Goal: Task Accomplishment & Management: Manage account settings

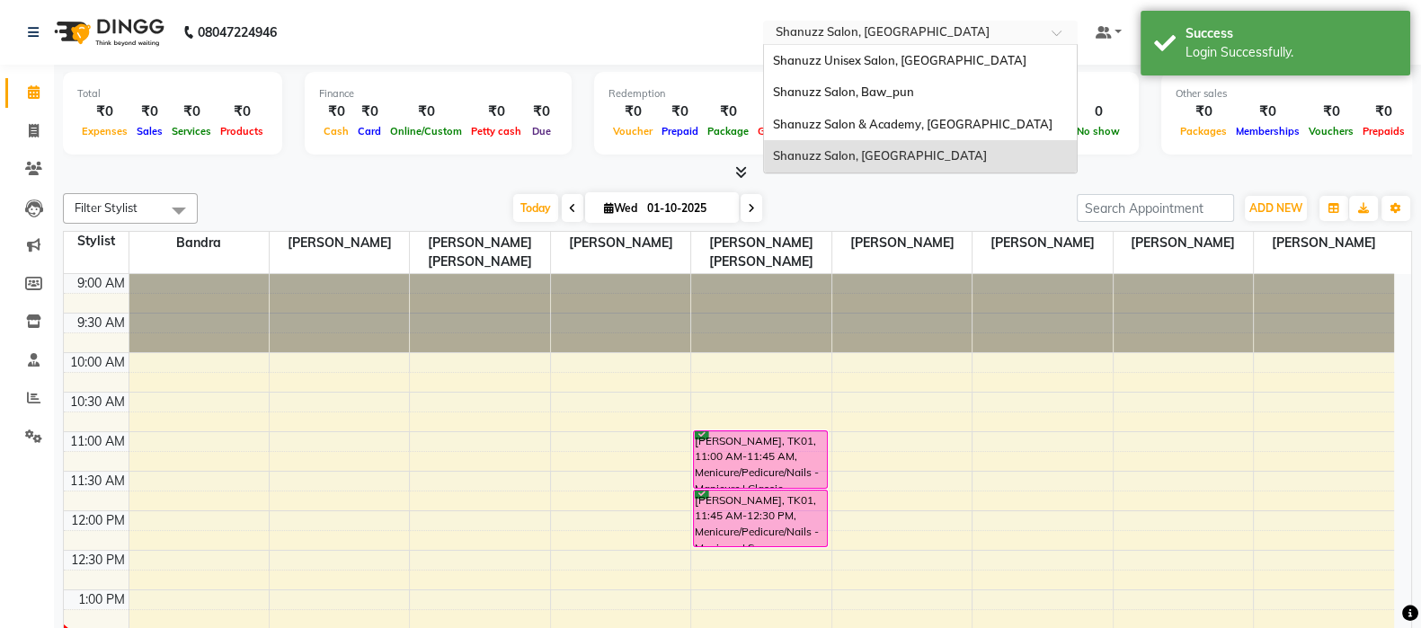
click at [863, 29] on input "text" at bounding box center [902, 34] width 261 height 18
click at [877, 85] on span "Shanuzz Salon, Baw_pun" at bounding box center [843, 92] width 141 height 14
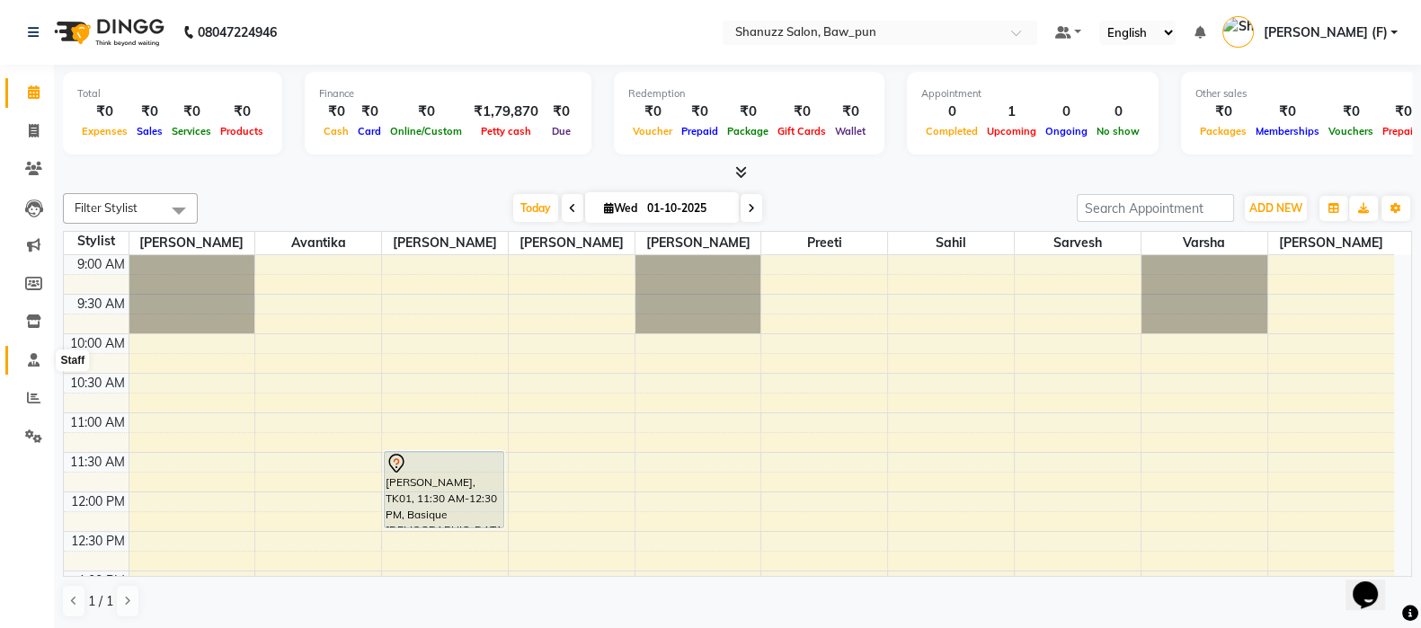
click at [31, 357] on icon at bounding box center [34, 359] width 12 height 13
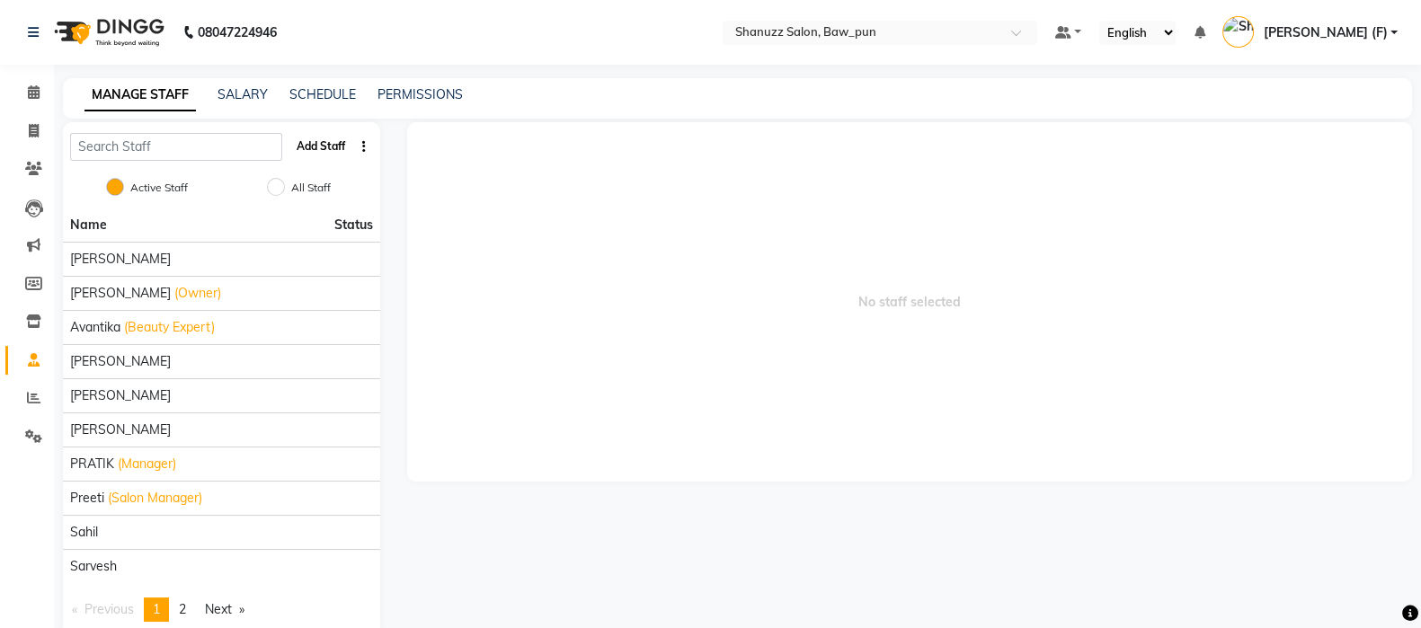
click at [321, 146] on button "Add Staff" at bounding box center [321, 146] width 63 height 31
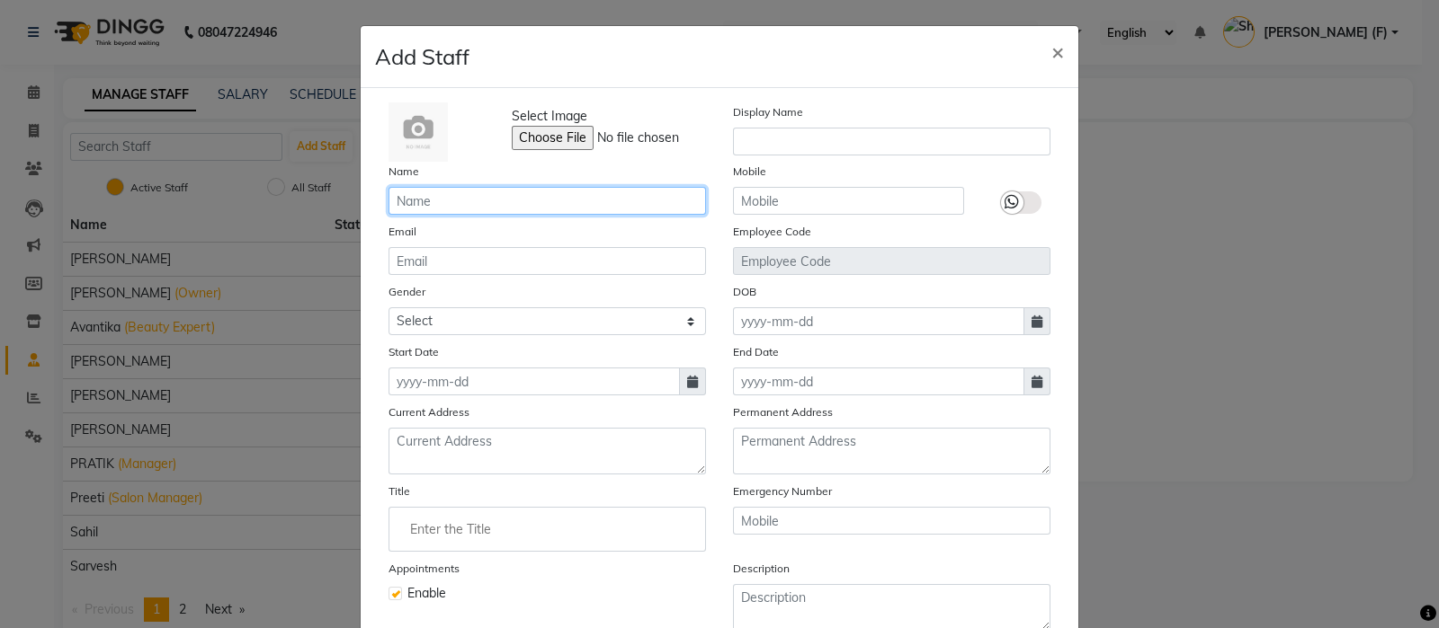
click at [480, 198] on input "text" at bounding box center [546, 201] width 317 height 28
type input "Front Desk"
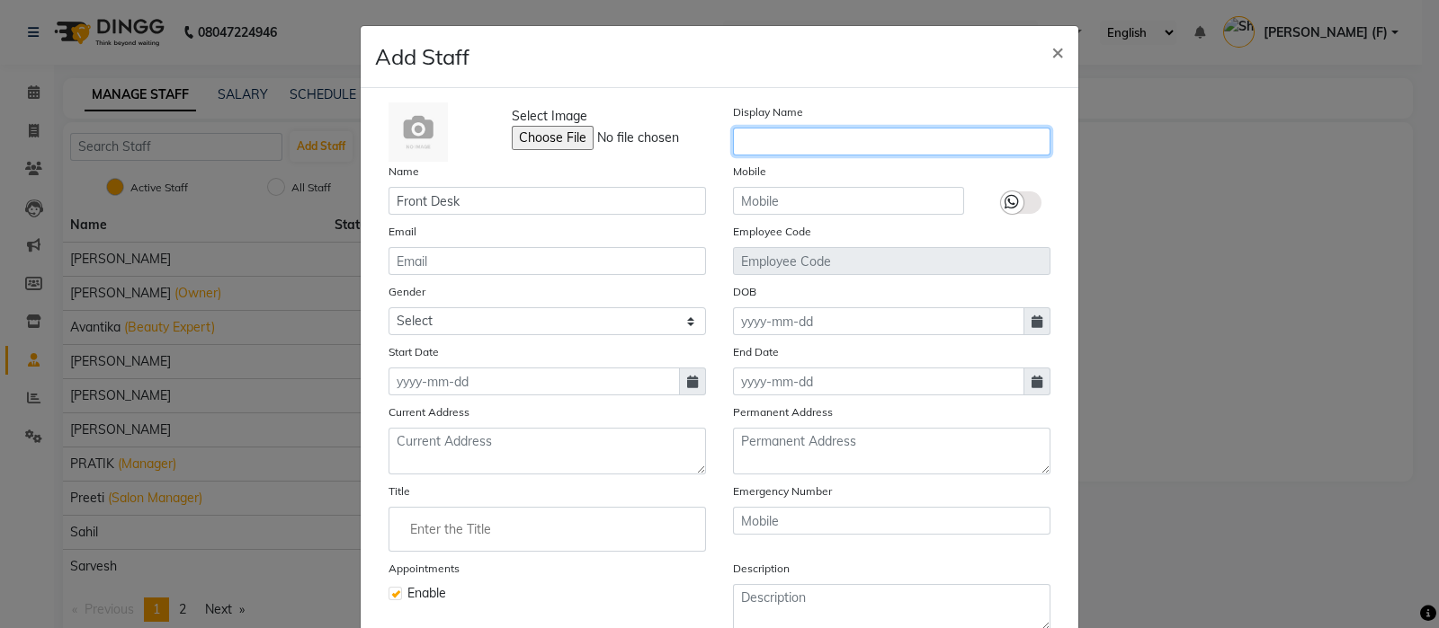
click at [766, 145] on input "text" at bounding box center [891, 142] width 317 height 28
paste input "Front Desk"
type input "Front Desk"
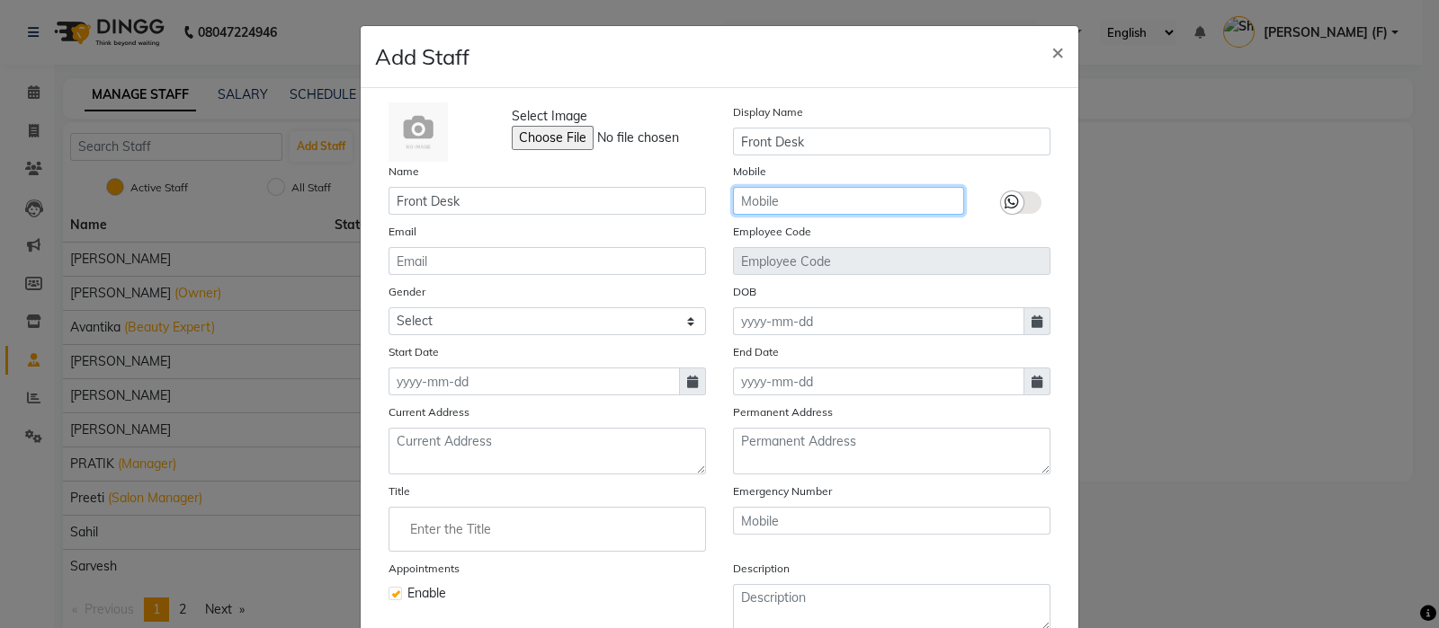
click at [780, 203] on input "text" at bounding box center [848, 201] width 231 height 28
paste input "9458466166"
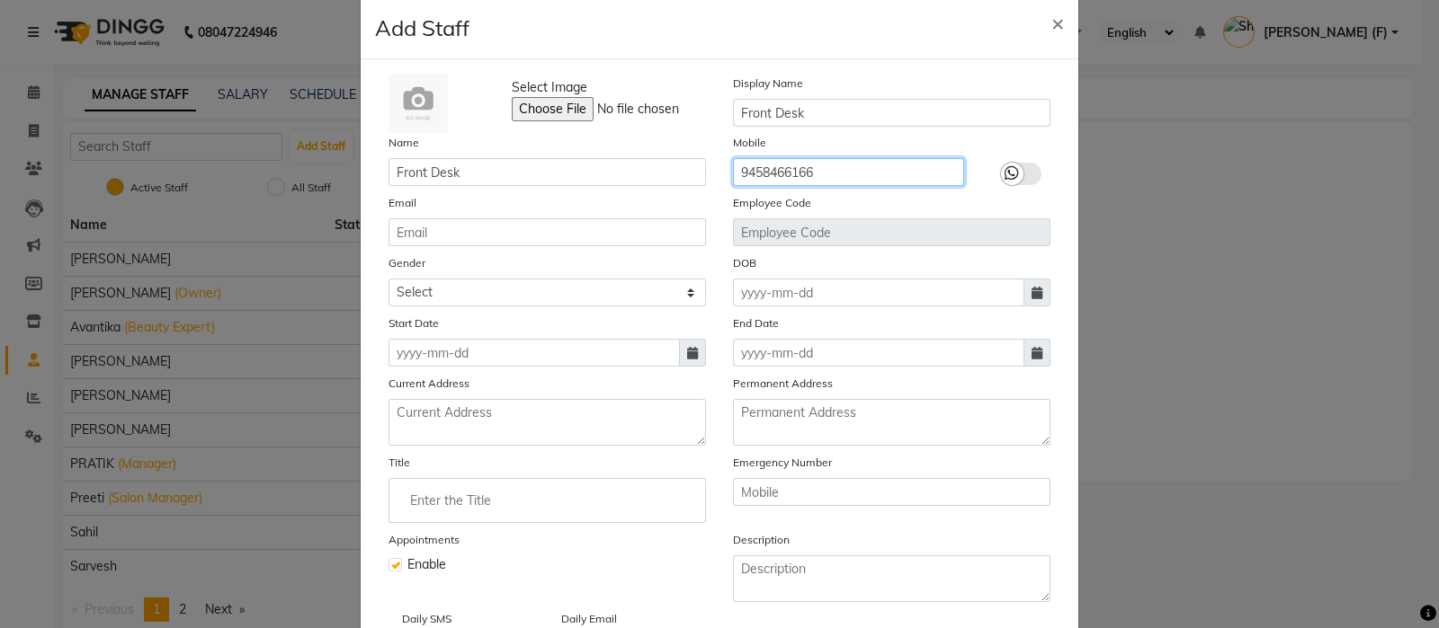
scroll to position [51, 0]
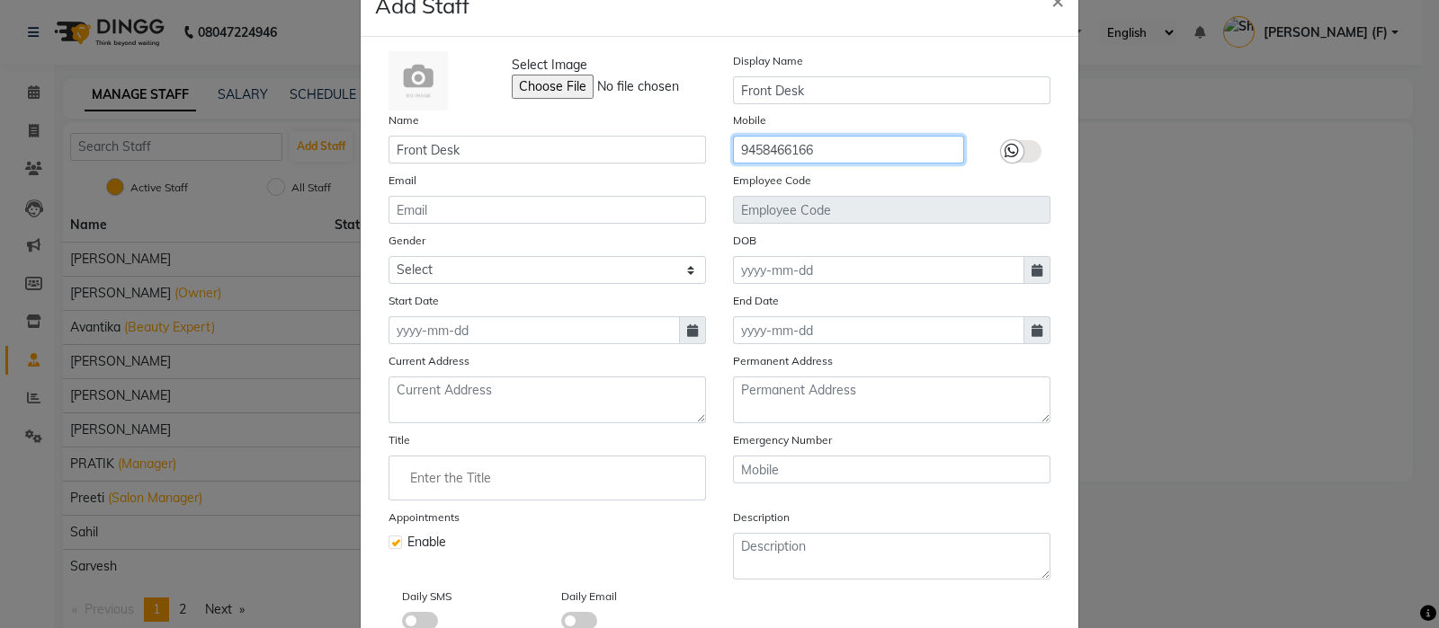
type input "9458466166"
click at [500, 290] on div "Select Image Display Name Front Desk Name Front Desk Mobile [PHONE_NUMBER] Emai…" at bounding box center [719, 340] width 689 height 579
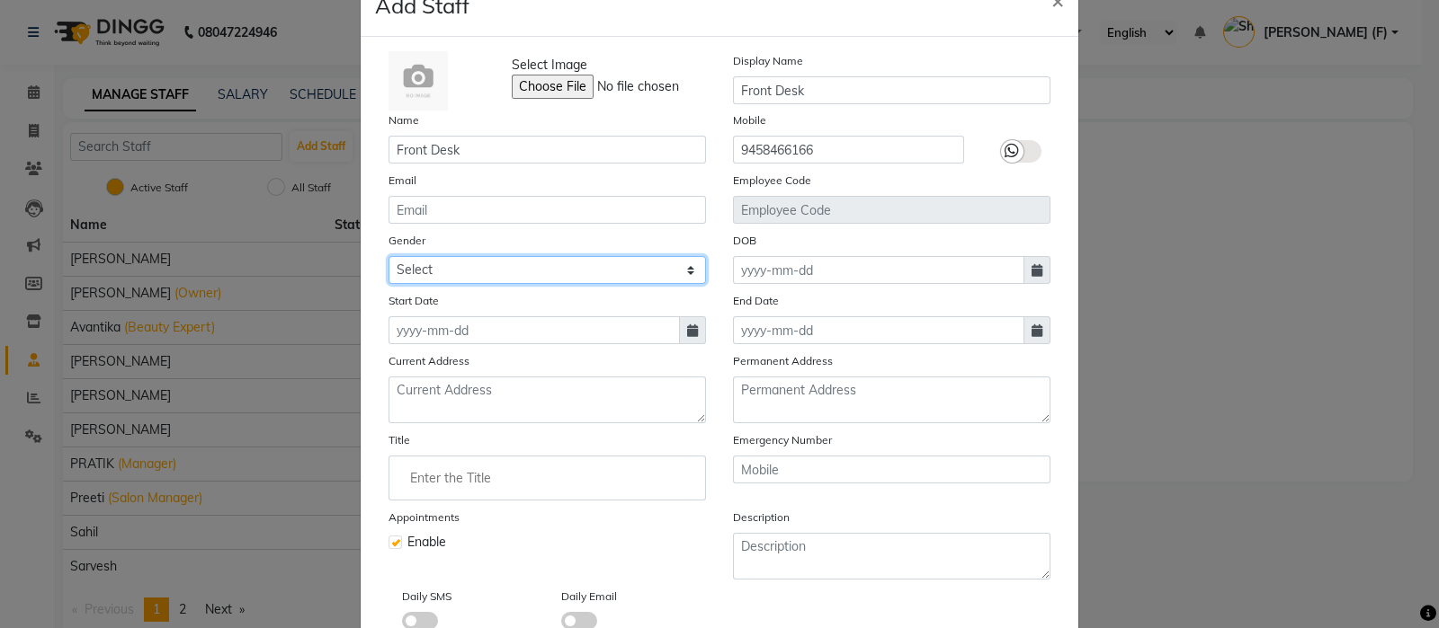
click at [502, 281] on select "Select [DEMOGRAPHIC_DATA] [DEMOGRAPHIC_DATA] Other Prefer Not To Say" at bounding box center [546, 270] width 317 height 28
select select "[DEMOGRAPHIC_DATA]"
click at [388, 259] on select "Select [DEMOGRAPHIC_DATA] [DEMOGRAPHIC_DATA] Other Prefer Not To Say" at bounding box center [546, 270] width 317 height 28
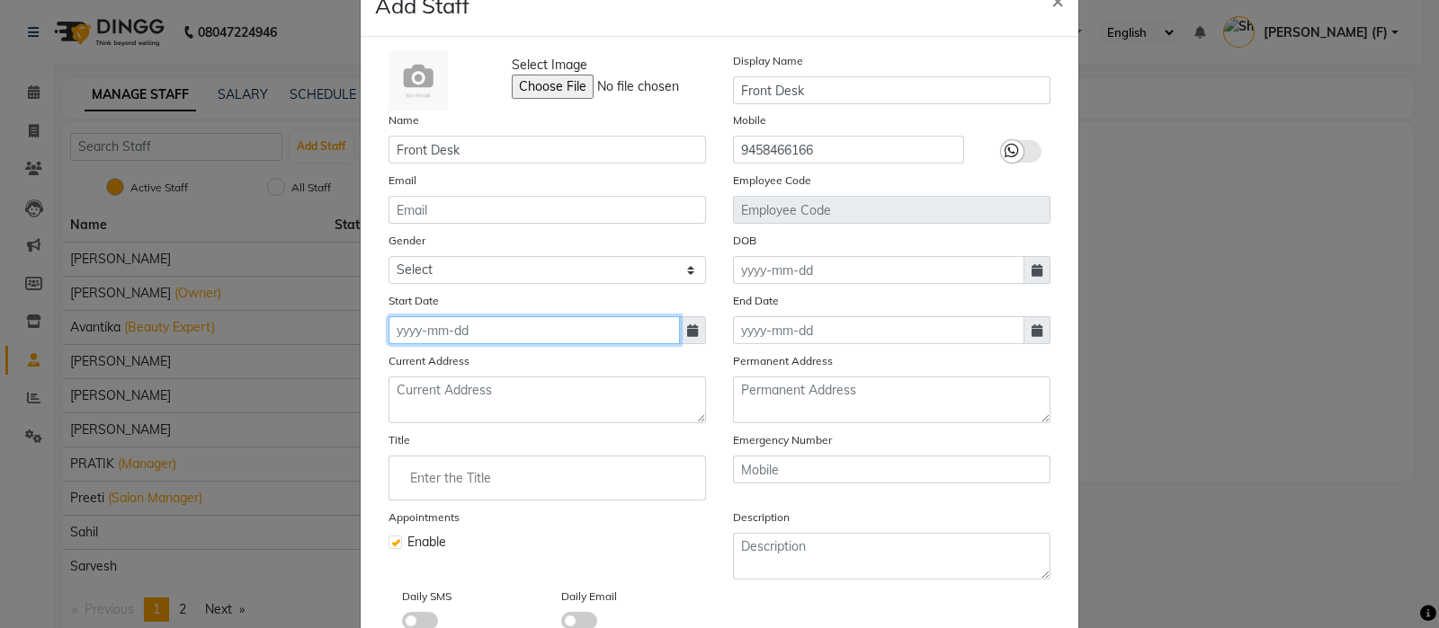
click at [477, 334] on input at bounding box center [533, 330] width 291 height 28
select select "10"
select select "2025"
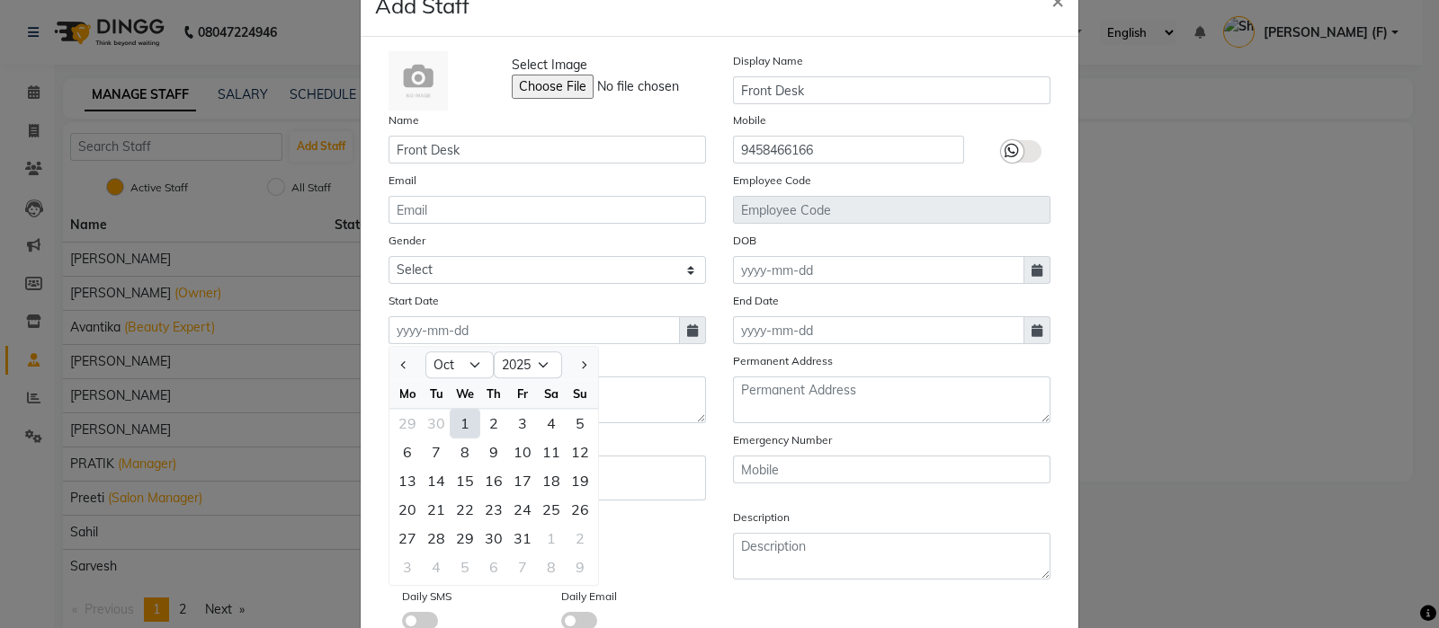
click at [456, 433] on div "1" at bounding box center [464, 423] width 29 height 29
type input "01-10-2025"
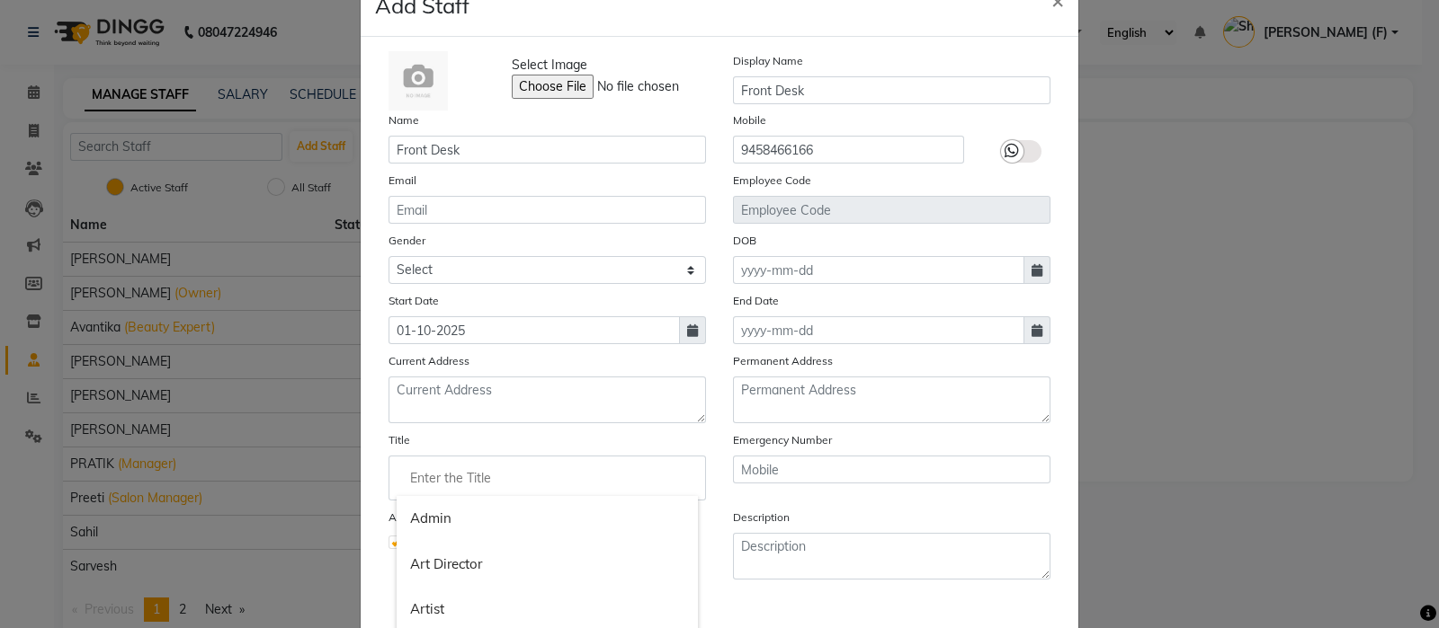
click at [452, 490] on input "Enter the Title" at bounding box center [547, 478] width 301 height 36
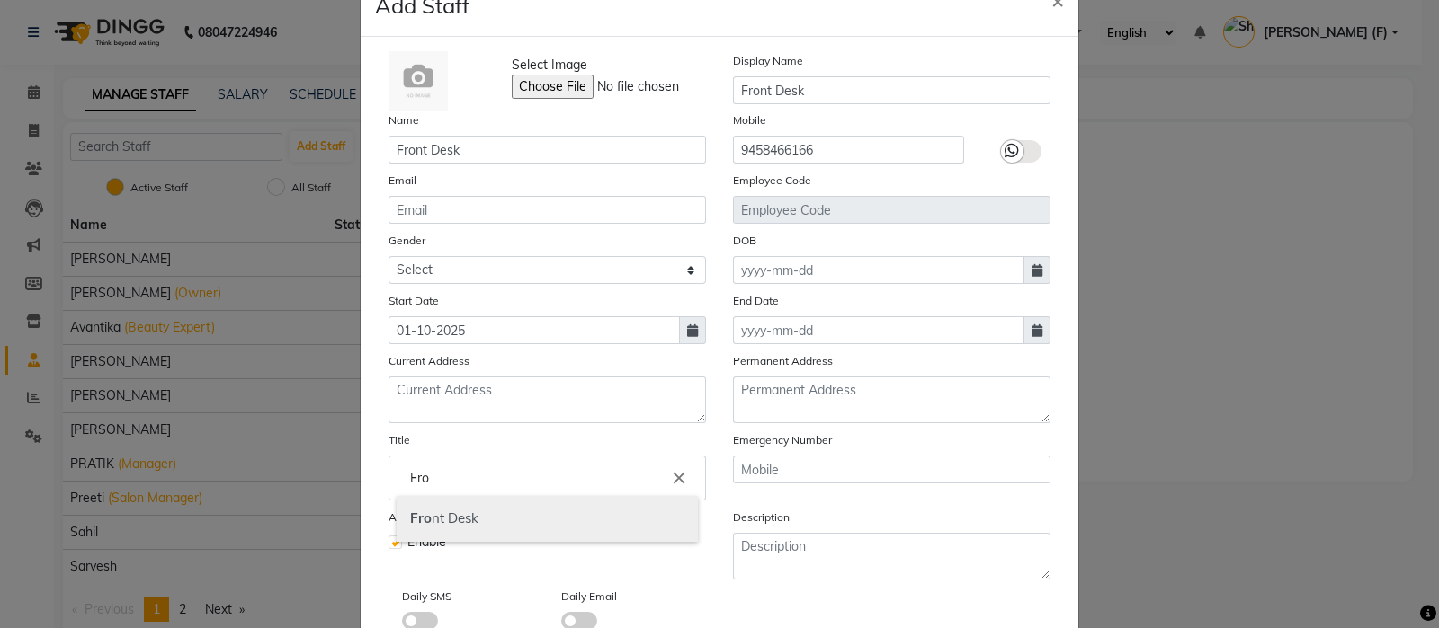
click at [441, 533] on link "Fro nt Desk" at bounding box center [547, 519] width 301 height 46
type input "Front Desk"
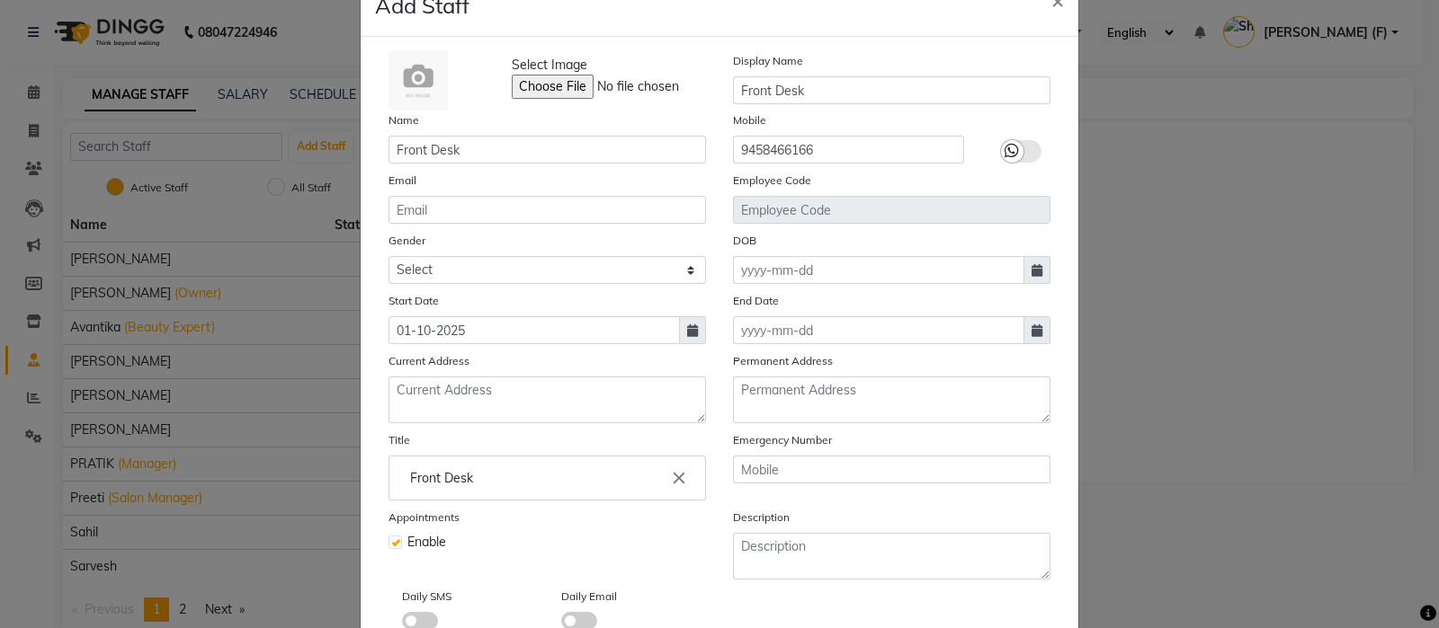
click at [388, 548] on label at bounding box center [394, 542] width 13 height 13
click at [388, 547] on input "checkbox" at bounding box center [394, 541] width 12 height 12
checkbox input "false"
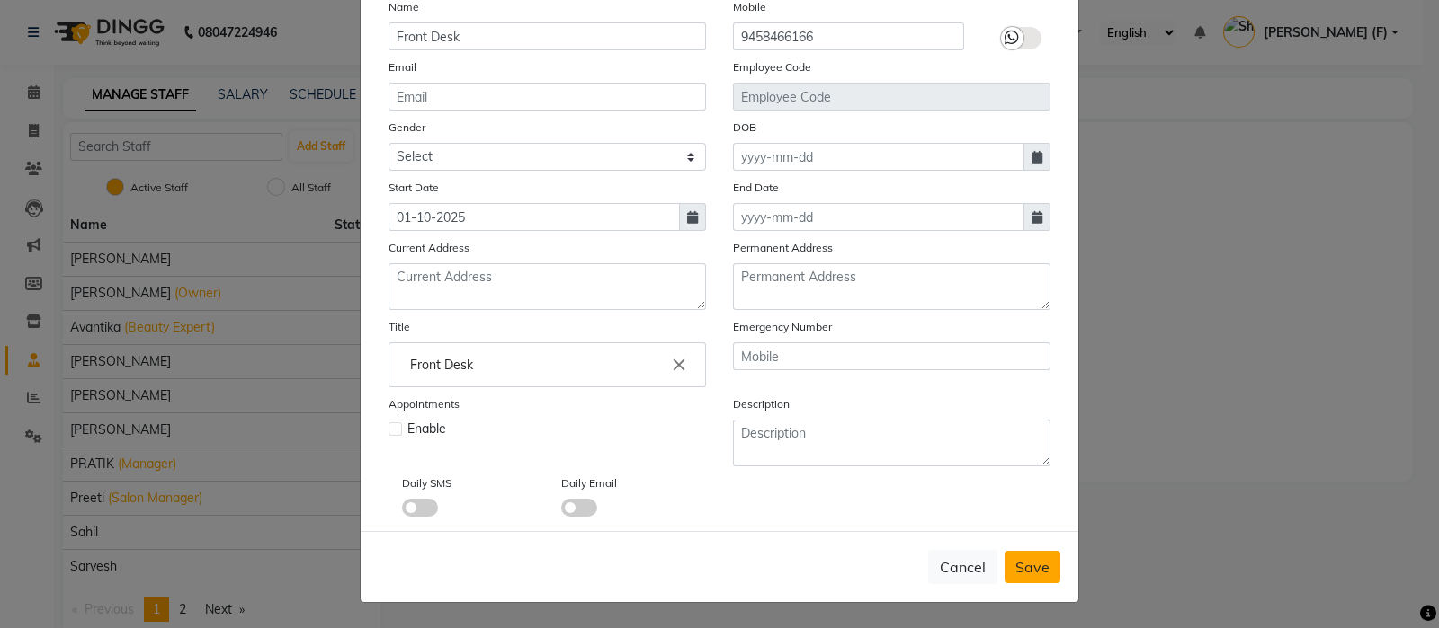
click at [1034, 564] on span "Save" at bounding box center [1032, 567] width 34 height 18
select select
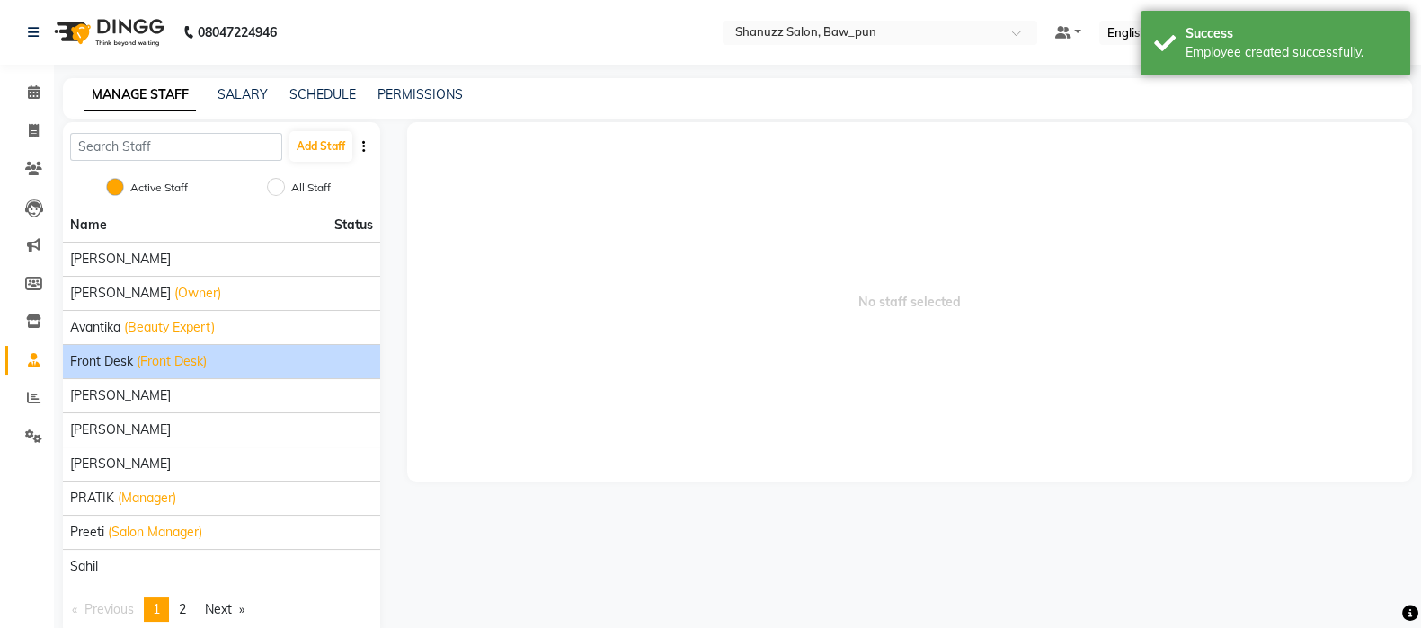
click at [117, 361] on span "Front Desk" at bounding box center [101, 361] width 63 height 19
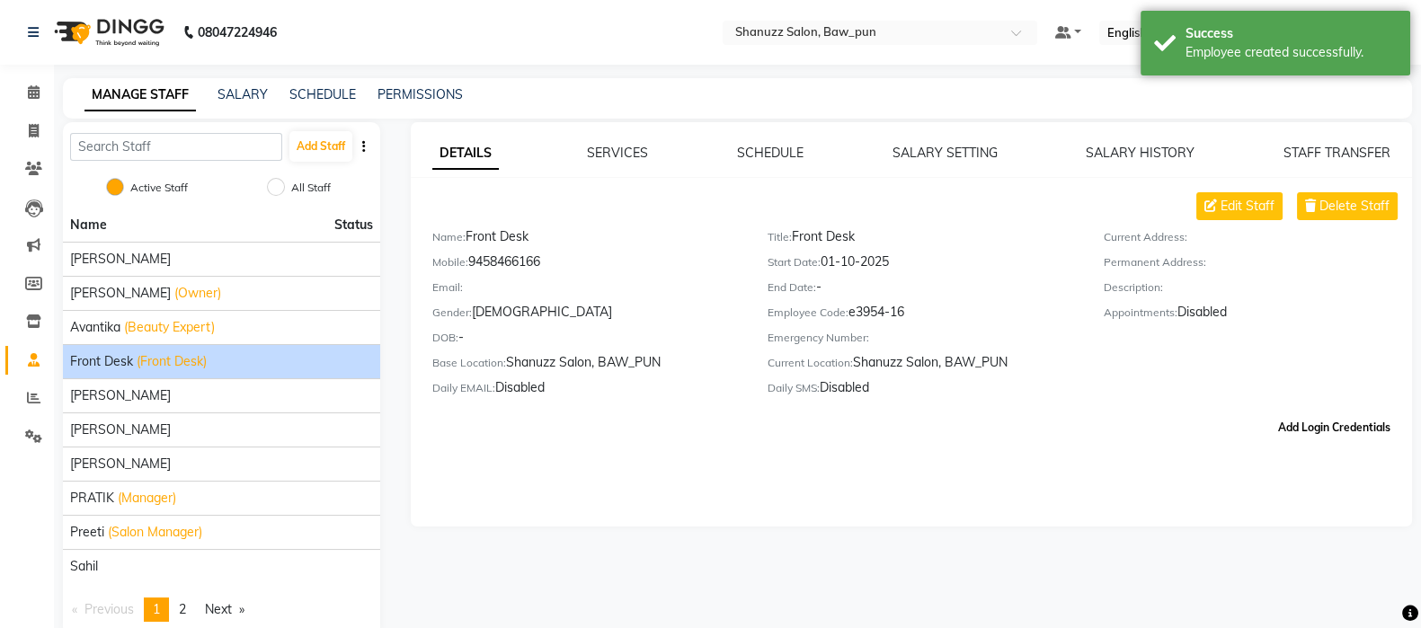
click at [1354, 438] on button "Add Login Credentials" at bounding box center [1334, 428] width 127 height 31
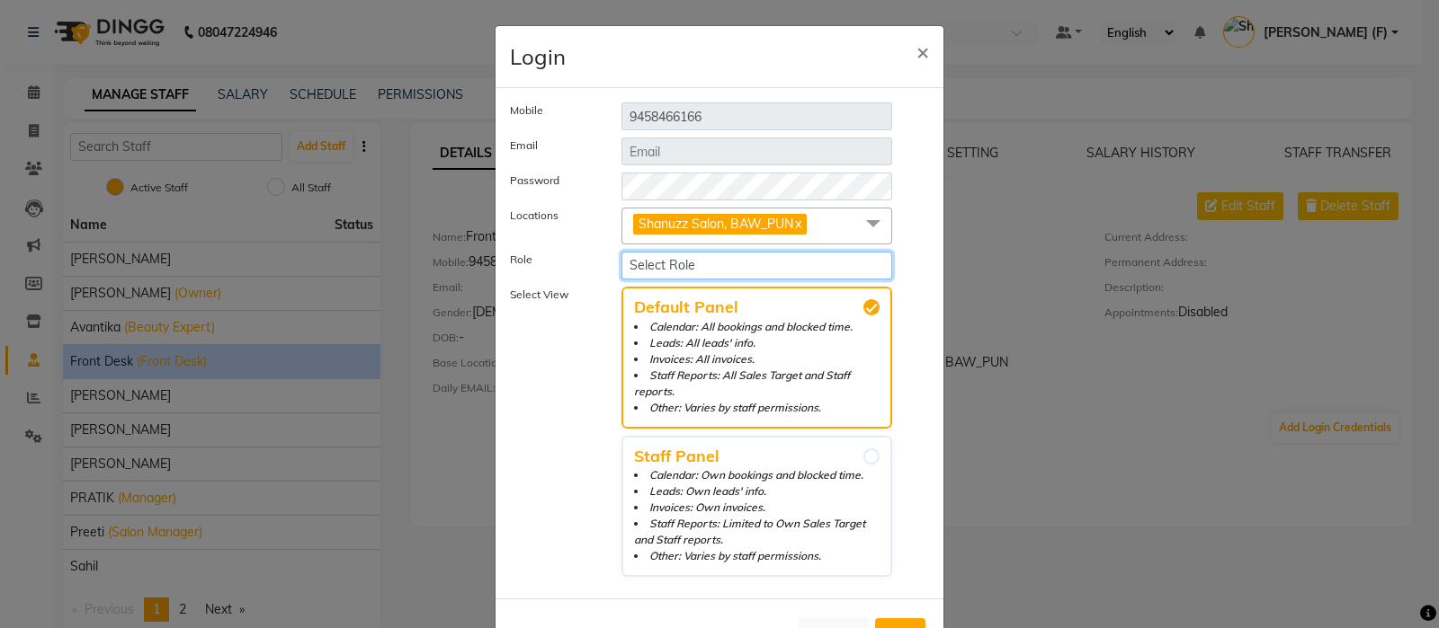
click at [664, 262] on select "Select Role Operator Manager Administrator Admin Invoice" at bounding box center [756, 266] width 271 height 28
select select "3570"
click at [621, 252] on select "Select Role Operator Manager Administrator Admin Invoice" at bounding box center [756, 266] width 271 height 28
click at [553, 370] on label "Select View" at bounding box center [551, 432] width 111 height 290
click at [751, 266] on select "Select Role Operator Manager Administrator Admin Invoice" at bounding box center [756, 266] width 271 height 28
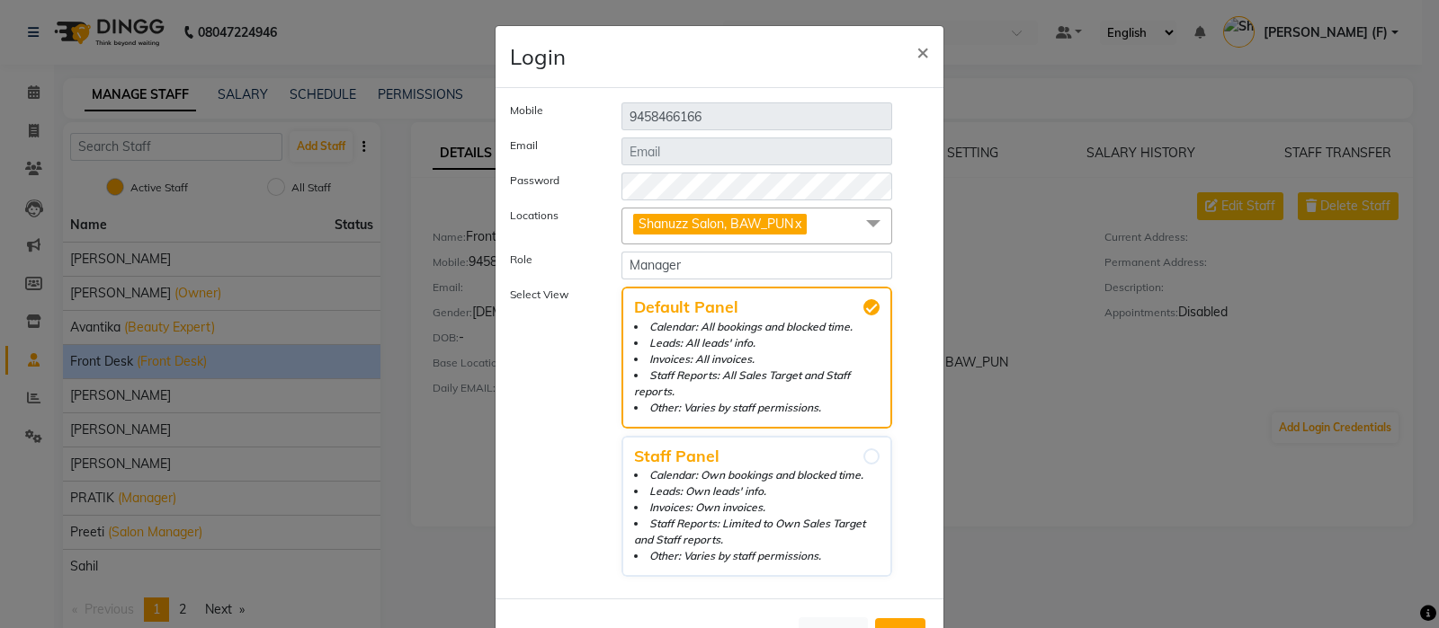
click at [563, 414] on label "Select View" at bounding box center [551, 432] width 111 height 290
click at [892, 626] on span "Add" at bounding box center [900, 635] width 29 height 18
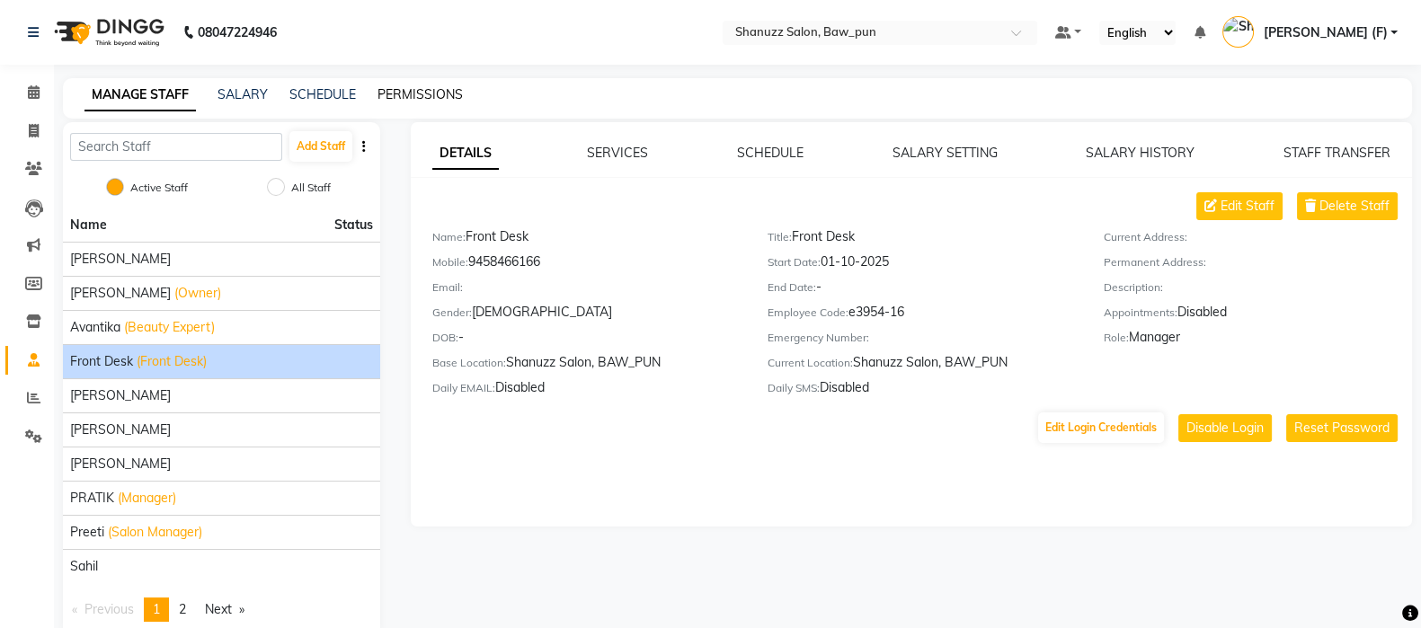
click at [429, 100] on link "PERMISSIONS" at bounding box center [420, 94] width 85 height 16
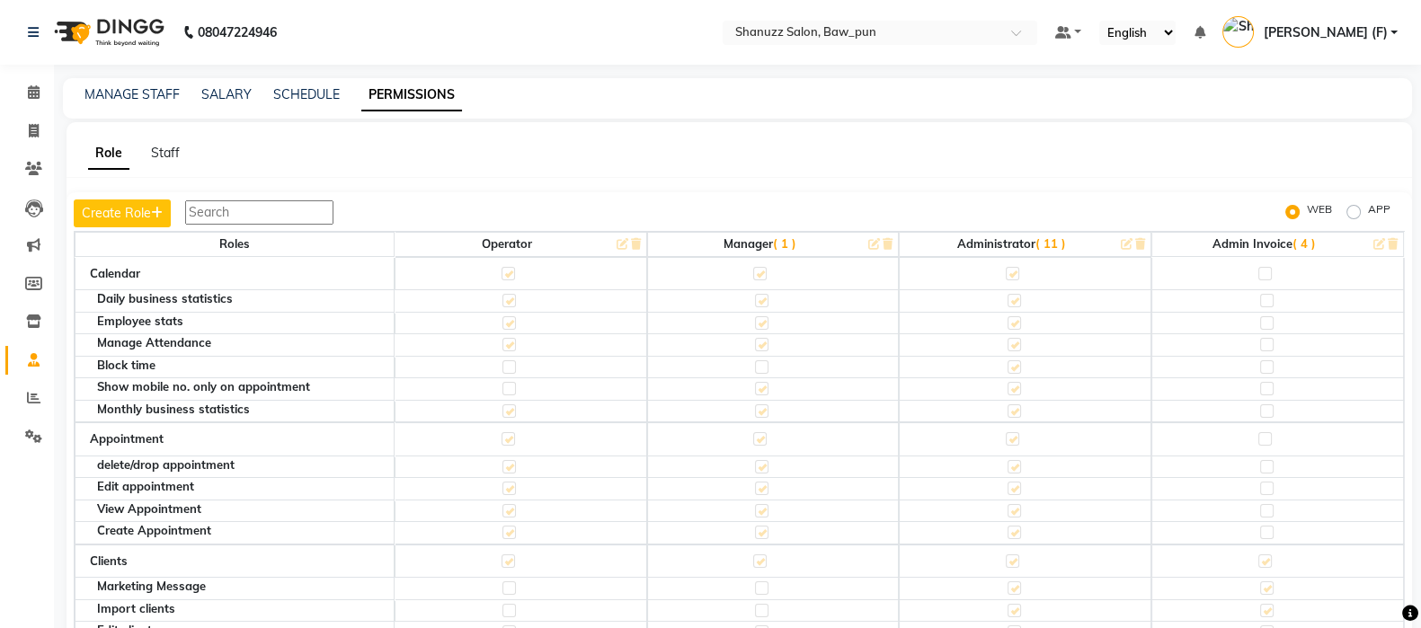
click at [1043, 242] on span "( 11 )" at bounding box center [1051, 243] width 31 height 14
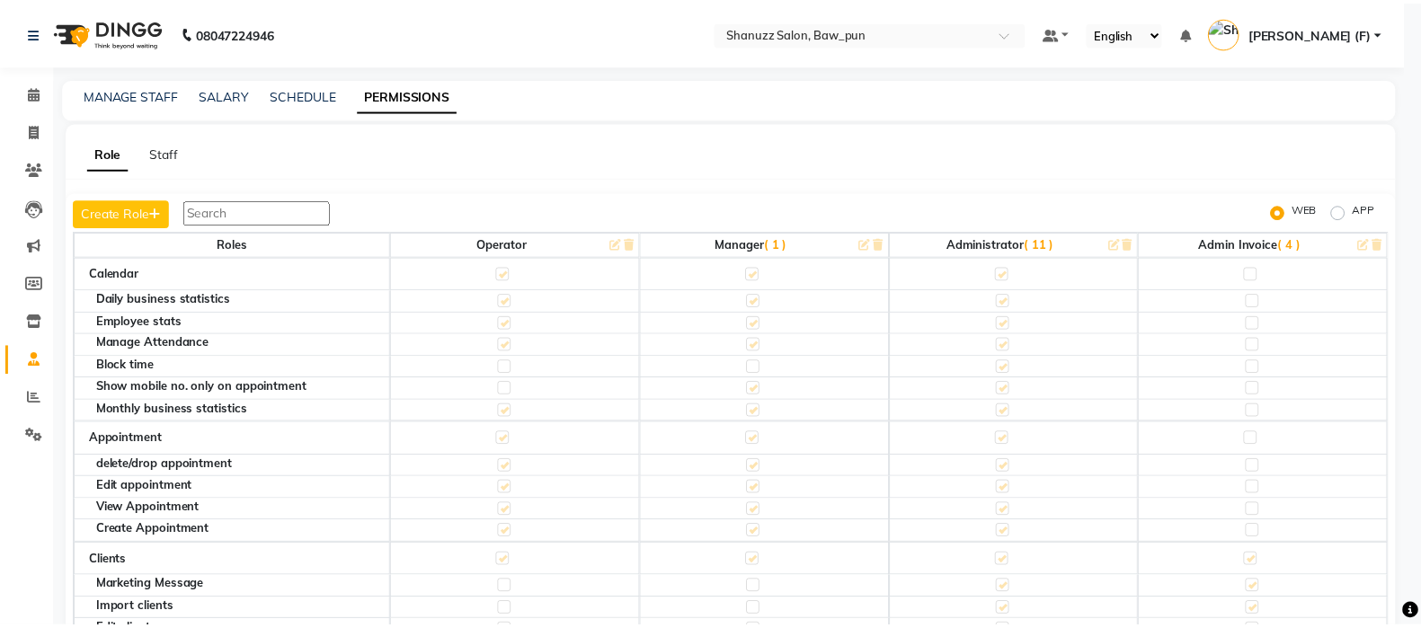
scroll to position [41, 0]
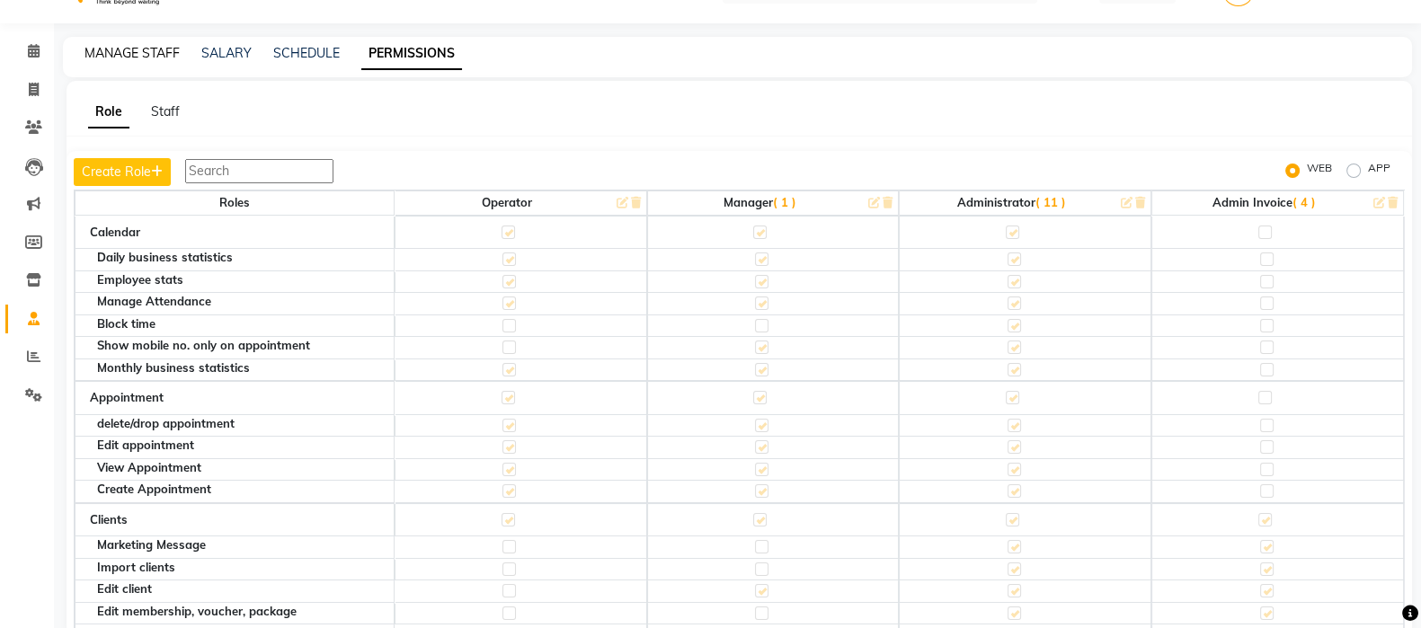
click at [156, 51] on link "MANAGE STAFF" at bounding box center [132, 53] width 95 height 16
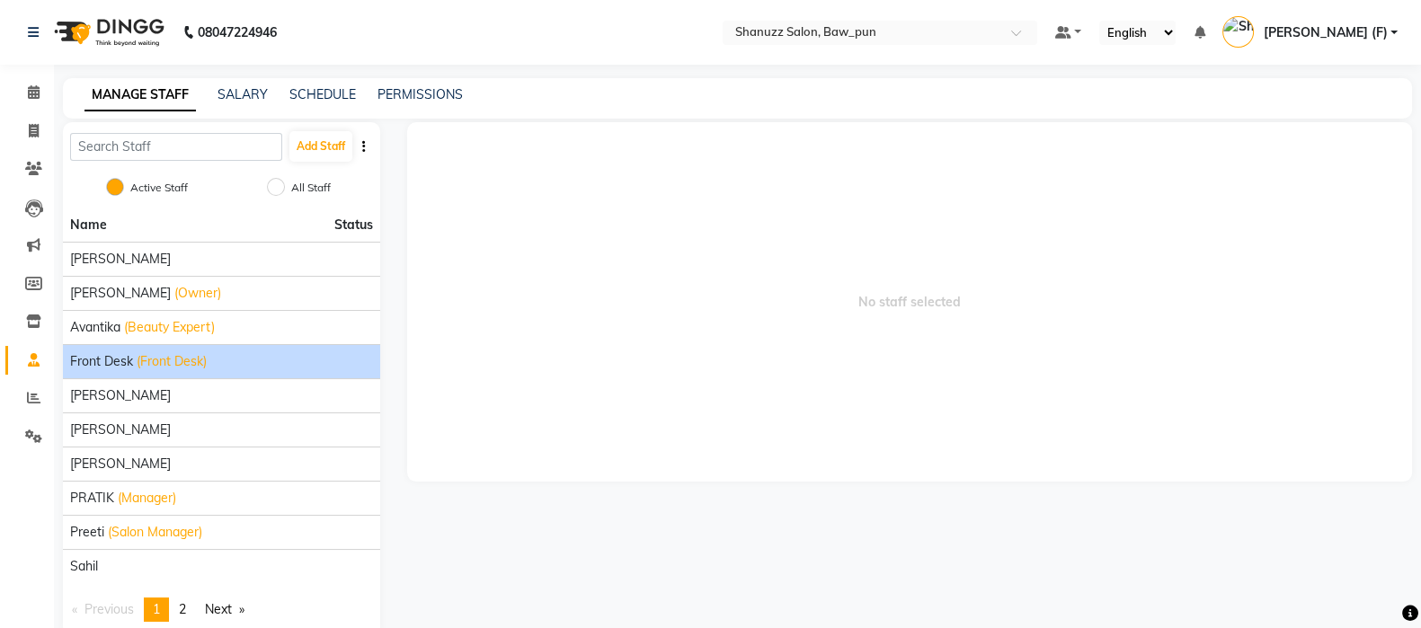
click at [111, 356] on span "Front Desk" at bounding box center [101, 361] width 63 height 19
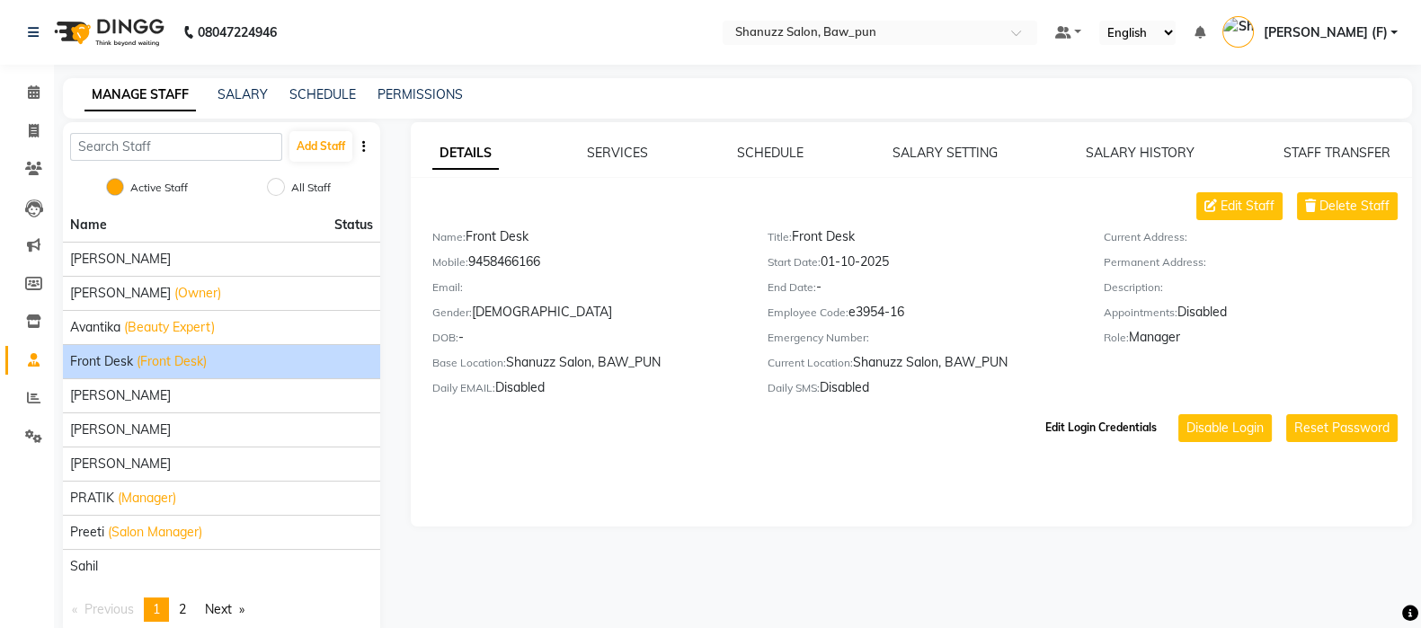
click at [1125, 433] on button "Edit Login Credentials" at bounding box center [1101, 428] width 126 height 31
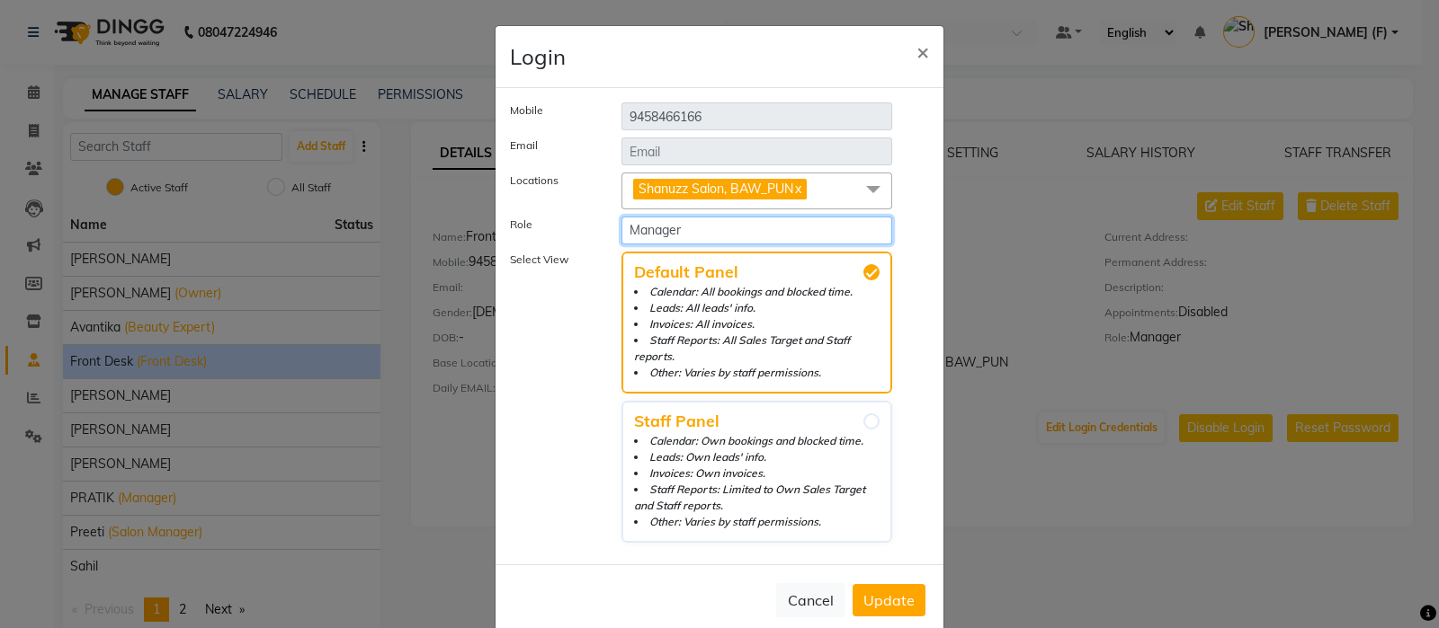
click at [755, 227] on select "Select Role Operator Manager Administrator Admin Invoice" at bounding box center [756, 231] width 271 height 28
select select "3571"
click at [621, 217] on select "Select Role Operator Manager Administrator Admin Invoice" at bounding box center [756, 231] width 271 height 28
click at [880, 592] on span "Update" at bounding box center [888, 601] width 51 height 18
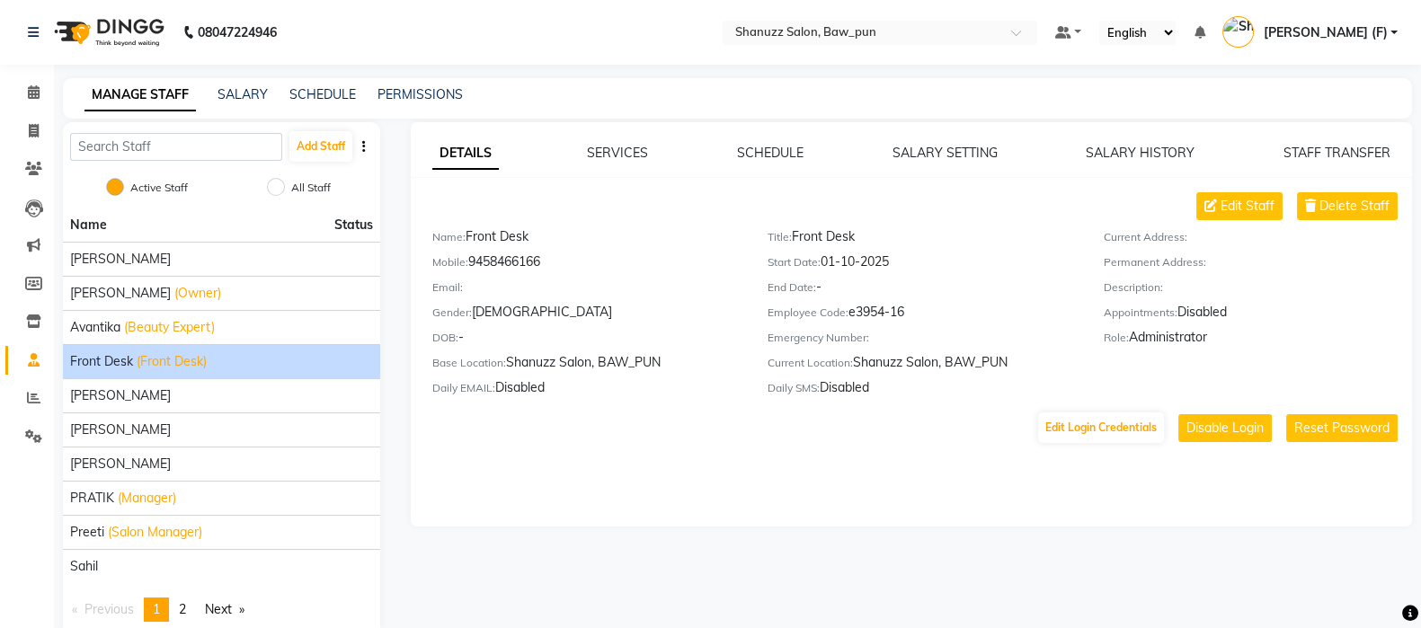
click at [1393, 41] on link "[PERSON_NAME] (F)" at bounding box center [1310, 33] width 175 height 30
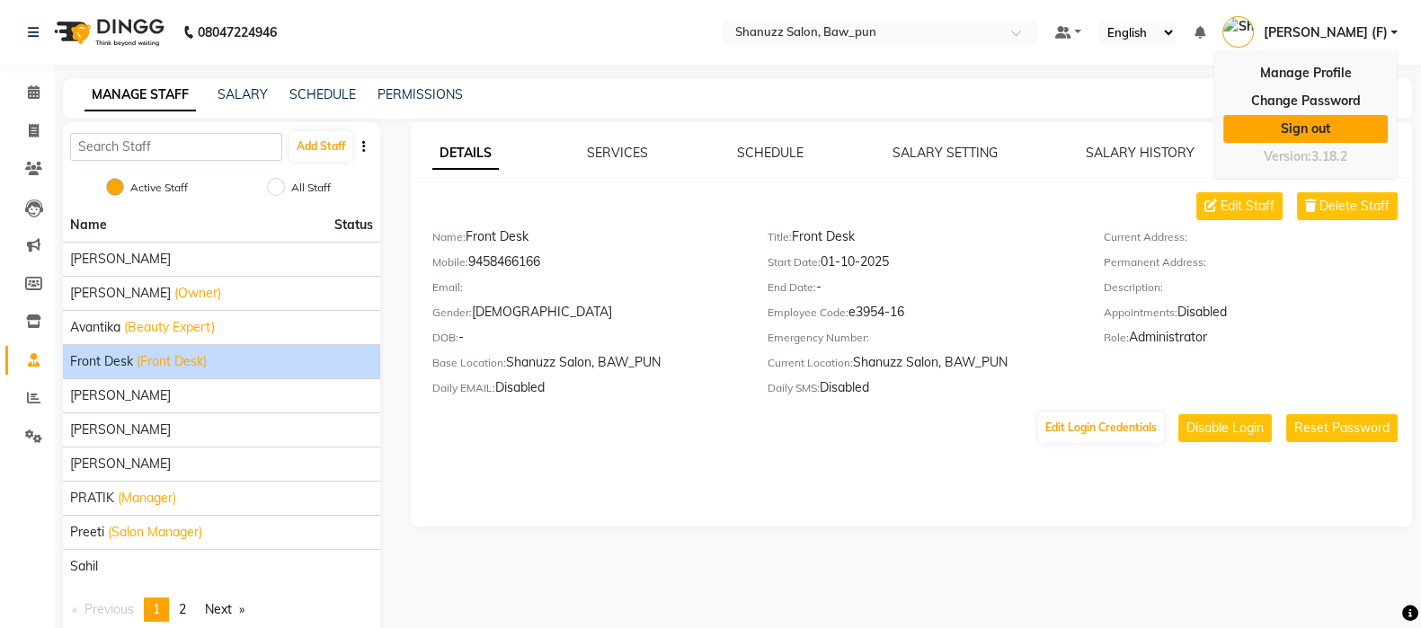
click at [1308, 131] on link "Sign out" at bounding box center [1306, 129] width 165 height 28
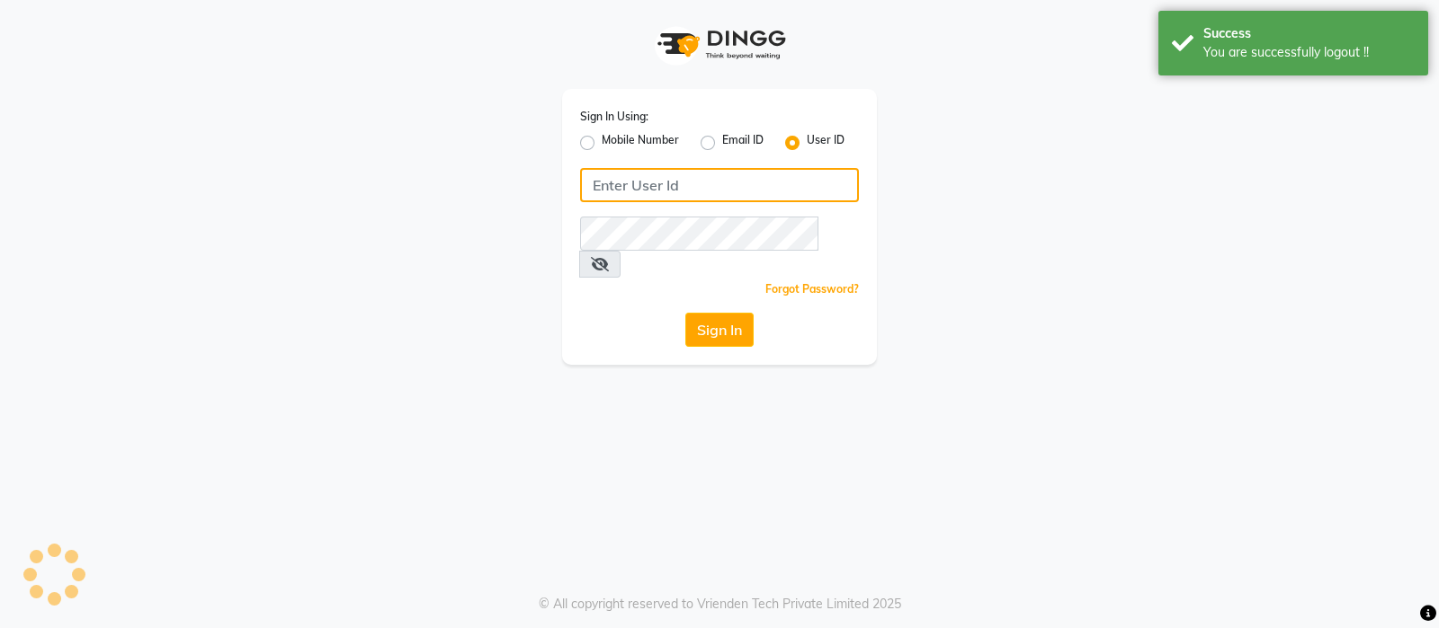
type input "9769017141"
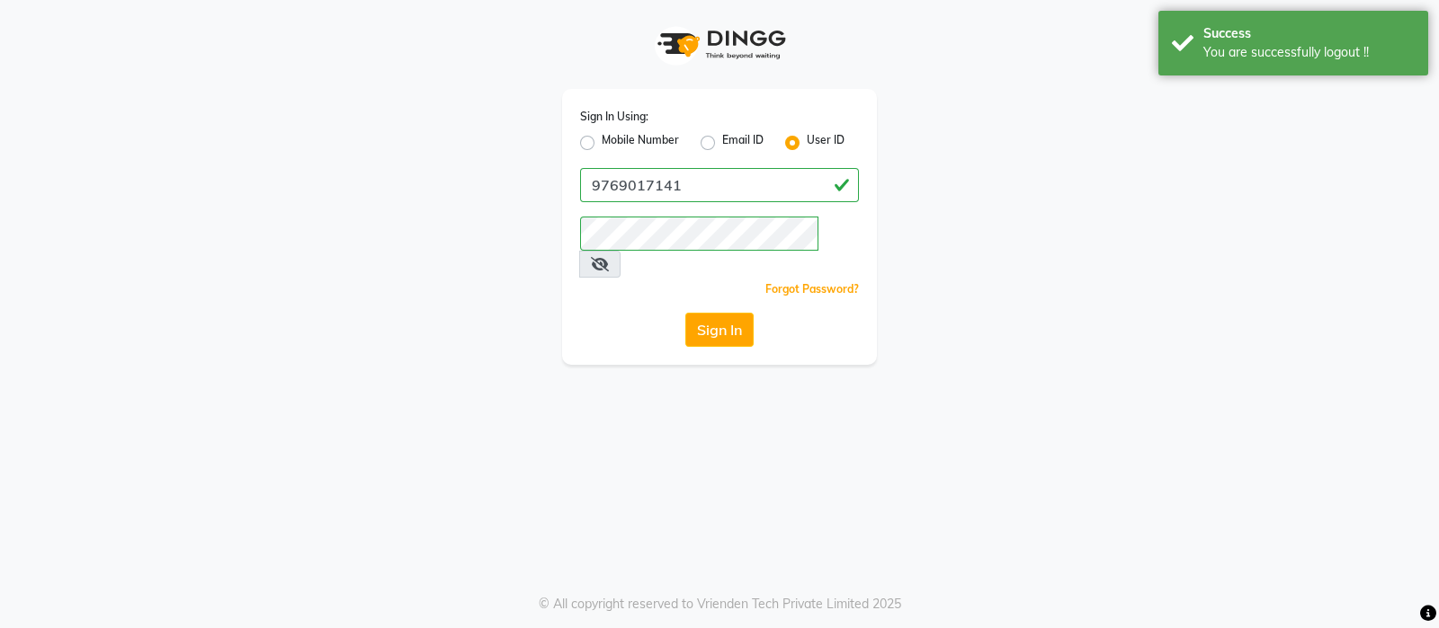
click at [588, 134] on div "Mobile Number" at bounding box center [629, 143] width 99 height 22
click at [601, 138] on label "Mobile Number" at bounding box center [639, 143] width 77 height 22
click at [601, 138] on input "Mobile Number" at bounding box center [607, 138] width 12 height 12
radio input "true"
radio input "false"
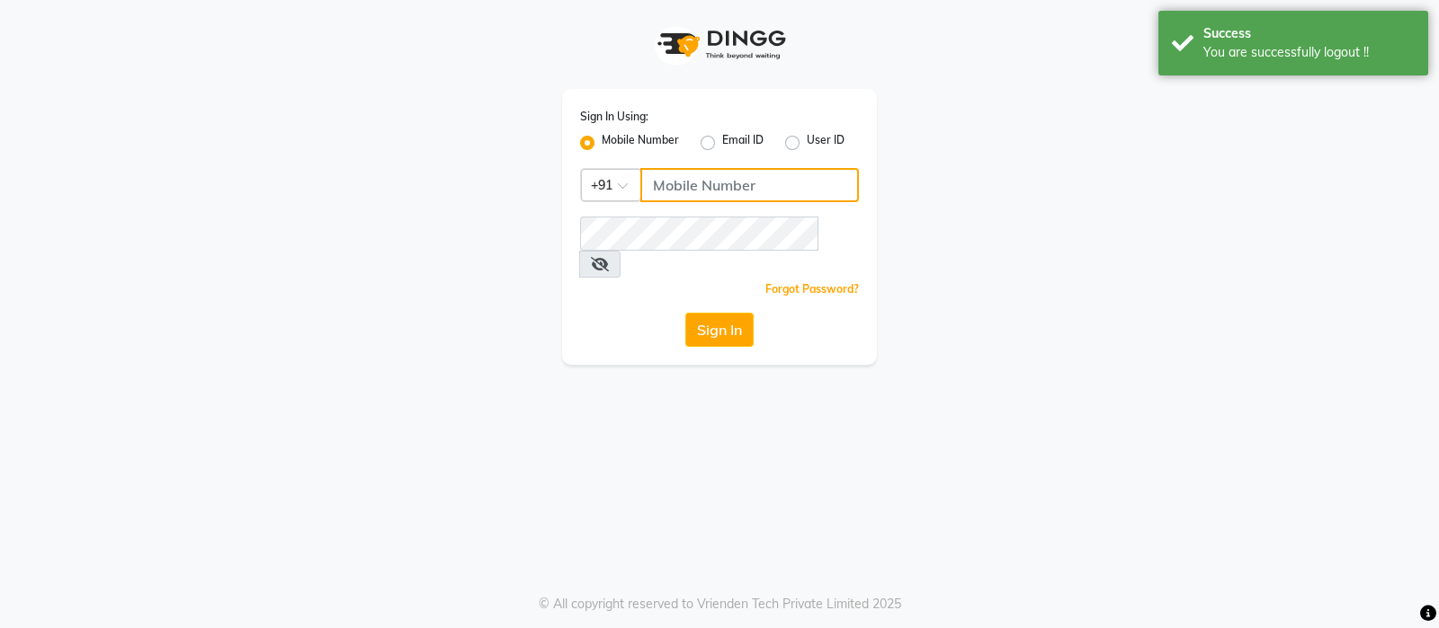
click at [705, 186] on input "Username" at bounding box center [749, 185] width 218 height 34
paste input "9458466166"
type input "9458466166"
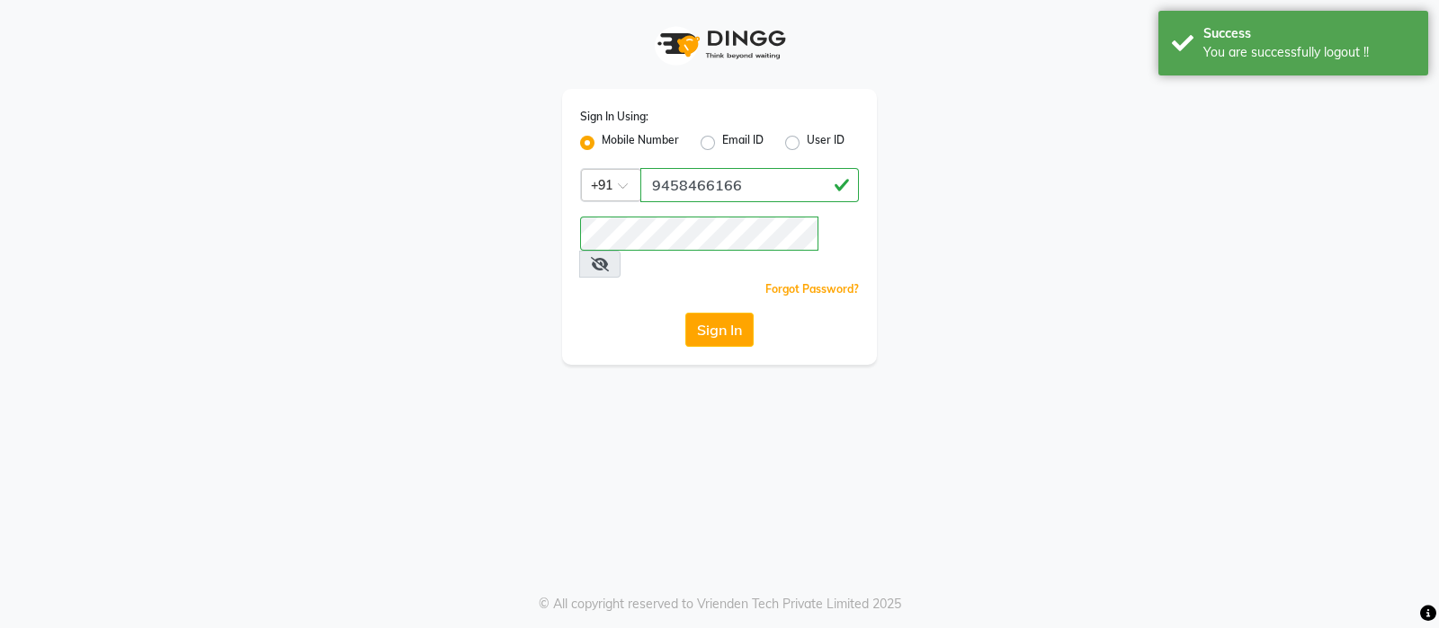
click at [604, 313] on div "Sign In" at bounding box center [719, 330] width 279 height 34
click at [697, 314] on button "Sign In" at bounding box center [719, 330] width 68 height 34
